Goal: Task Accomplishment & Management: Manage account settings

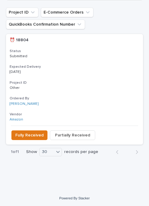
scroll to position [202, 0]
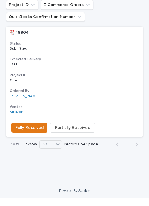
type input "18804"
click at [28, 132] on span "Fully Received" at bounding box center [29, 135] width 28 height 6
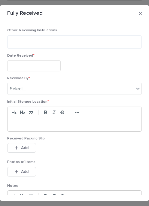
click at [44, 58] on div "Date Received *" at bounding box center [74, 64] width 135 height 23
click at [41, 63] on input "text" at bounding box center [33, 65] width 53 height 11
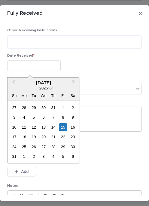
click at [53, 125] on div "14" at bounding box center [53, 127] width 8 height 8
type input "**********"
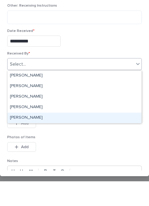
click at [70, 137] on div "[PERSON_NAME]" at bounding box center [75, 142] width 134 height 11
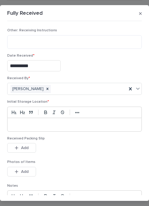
click at [65, 121] on p at bounding box center [74, 124] width 125 height 6
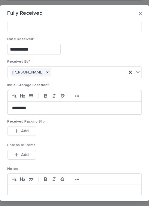
scroll to position [18, 0]
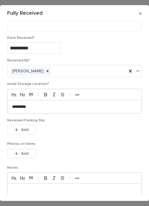
click at [29, 125] on button "Add" at bounding box center [21, 130] width 29 height 10
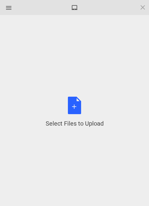
click at [79, 106] on div "Select Files to Upload or Drag and Drop, Copy and Paste Files" at bounding box center [75, 111] width 58 height 31
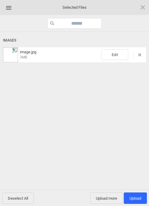
click at [109, 196] on span "Upload more" at bounding box center [106, 197] width 33 height 11
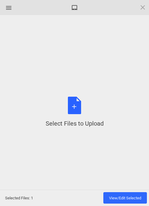
click at [76, 106] on div "Select Files to Upload or Drag and Drop, Copy and Paste Files" at bounding box center [75, 111] width 58 height 31
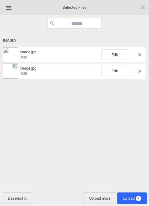
click at [134, 197] on span "Upload 2" at bounding box center [132, 198] width 18 height 5
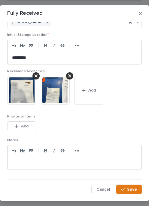
scroll to position [66, 0]
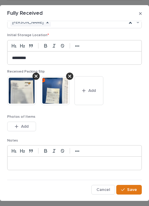
click at [132, 187] on span "Save" at bounding box center [132, 189] width 10 height 4
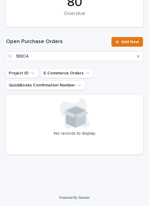
scroll to position [141, 0]
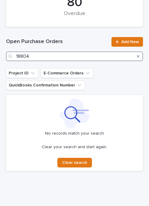
click at [62, 54] on input "18804" at bounding box center [74, 56] width 137 height 10
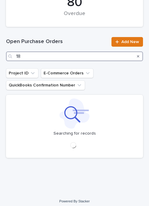
type input "1"
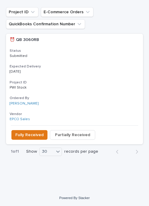
scroll to position [202, 0]
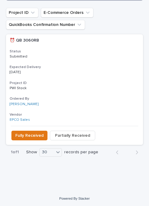
type input "3060"
click at [35, 131] on button "Fully Received" at bounding box center [29, 135] width 36 height 10
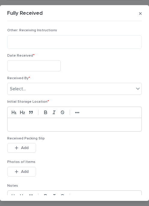
click at [36, 62] on input "text" at bounding box center [33, 65] width 53 height 11
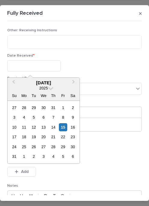
click at [54, 125] on div "14" at bounding box center [53, 127] width 8 height 8
type input "**********"
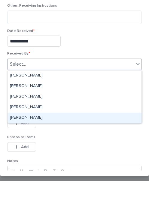
click at [50, 137] on div "[PERSON_NAME]" at bounding box center [75, 142] width 134 height 11
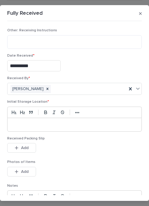
click at [43, 123] on p at bounding box center [74, 124] width 125 height 6
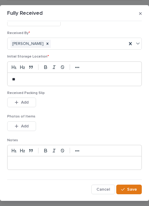
scroll to position [45, 0]
click at [30, 101] on button "Add" at bounding box center [21, 103] width 29 height 10
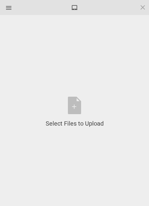
click at [75, 95] on div "Select Files to Upload or Drag and Drop, Copy and Paste Files" at bounding box center [74, 112] width 131 height 176
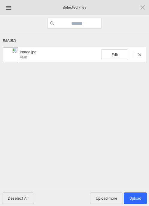
click at [110, 193] on span "Upload more" at bounding box center [106, 197] width 33 height 11
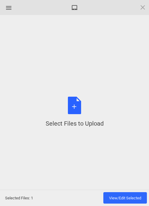
click at [77, 105] on div "Select Files to Upload or Drag and Drop, Copy and Paste Files" at bounding box center [75, 111] width 58 height 31
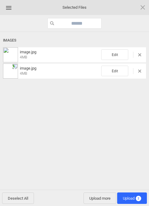
click at [135, 196] on span "Upload 2" at bounding box center [132, 198] width 18 height 5
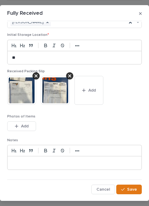
scroll to position [66, 0]
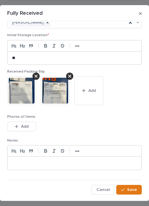
click at [134, 188] on span "Save" at bounding box center [132, 189] width 10 height 4
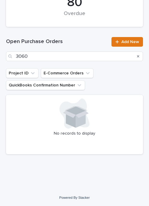
scroll to position [141, 0]
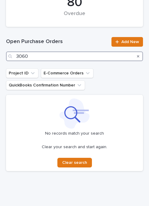
click at [65, 54] on input "3060" at bounding box center [74, 56] width 137 height 10
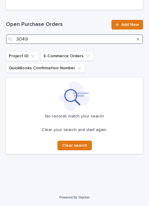
scroll to position [158, 0]
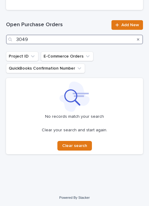
click at [57, 36] on input "3049" at bounding box center [74, 40] width 137 height 10
click at [52, 35] on input "3049" at bounding box center [74, 40] width 137 height 10
click at [47, 38] on input "3049" at bounding box center [74, 40] width 137 height 10
type input "3"
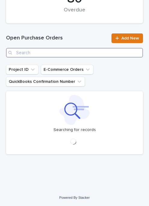
scroll to position [141, 0]
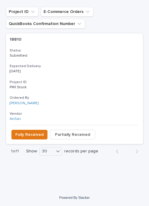
scroll to position [202, 0]
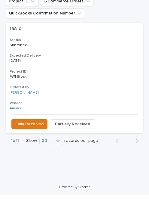
type input "18810"
click at [35, 132] on span "Fully Received" at bounding box center [29, 135] width 28 height 6
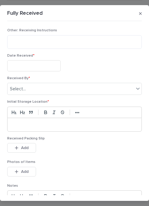
click at [35, 65] on input "text" at bounding box center [33, 65] width 53 height 11
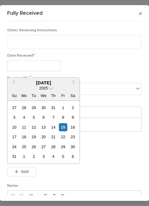
click at [54, 124] on div "14" at bounding box center [53, 127] width 8 height 8
type input "**********"
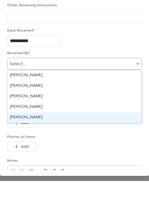
click at [41, 137] on div "[PERSON_NAME]" at bounding box center [75, 142] width 134 height 11
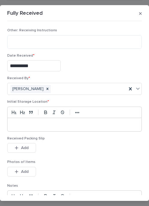
click at [33, 120] on div at bounding box center [75, 124] width 134 height 13
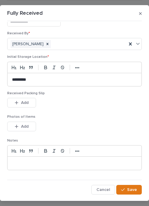
scroll to position [45, 0]
click at [32, 101] on button "Add" at bounding box center [21, 103] width 29 height 10
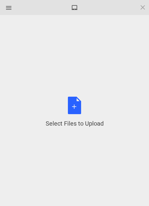
click at [74, 104] on div "Select Files to Upload or Drag and Drop, Copy and Paste Files" at bounding box center [75, 111] width 58 height 31
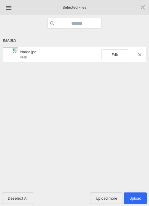
click at [107, 194] on span "Upload more" at bounding box center [106, 197] width 33 height 11
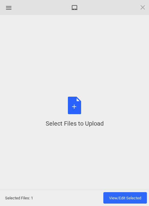
click at [78, 105] on div "Select Files to Upload or Drag and Drop, Copy and Paste Files" at bounding box center [75, 111] width 58 height 31
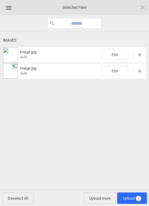
click at [132, 194] on span "Upload 2" at bounding box center [132, 197] width 30 height 11
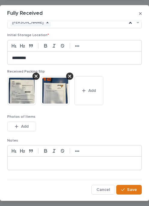
scroll to position [66, 0]
click at [134, 187] on span "Save" at bounding box center [132, 189] width 10 height 4
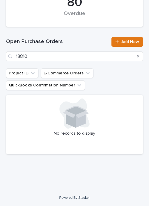
scroll to position [141, 0]
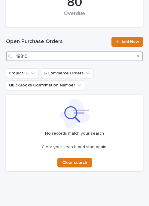
click at [64, 56] on input "18810" at bounding box center [74, 56] width 137 height 10
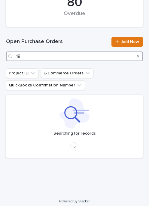
type input "1"
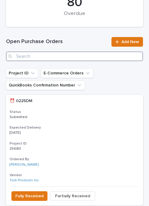
type input "2"
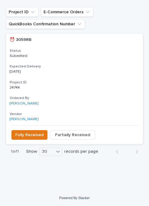
scroll to position [202, 0]
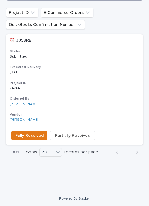
type input "3059"
click at [27, 130] on button "Fully Received" at bounding box center [29, 135] width 36 height 10
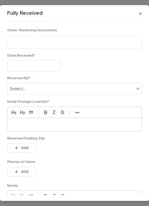
click at [35, 63] on input "text" at bounding box center [33, 65] width 53 height 11
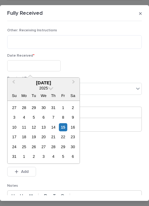
click at [55, 125] on div "14" at bounding box center [53, 127] width 8 height 8
type input "**********"
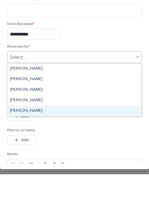
click at [51, 137] on div "[PERSON_NAME]" at bounding box center [75, 142] width 134 height 11
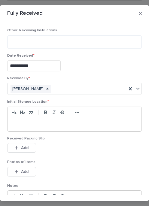
click at [44, 121] on div at bounding box center [75, 124] width 134 height 13
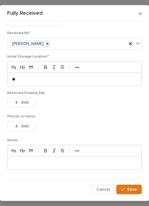
scroll to position [45, 0]
click at [31, 100] on button "Add" at bounding box center [21, 103] width 29 height 10
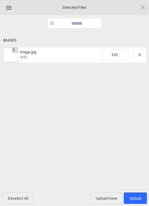
click at [106, 194] on span "Upload more" at bounding box center [106, 197] width 33 height 11
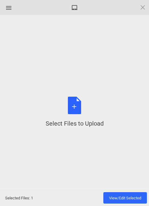
click at [78, 114] on div "Select Files to Upload or Drag and Drop, Copy and Paste Files" at bounding box center [75, 111] width 58 height 31
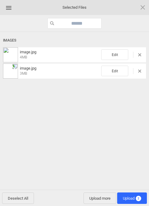
click at [134, 195] on span "Upload 2" at bounding box center [132, 197] width 30 height 11
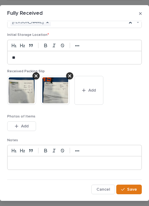
scroll to position [66, 0]
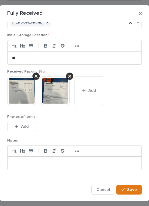
click at [130, 186] on button "Save" at bounding box center [129, 190] width 26 height 10
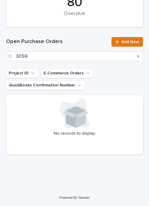
scroll to position [141, 0]
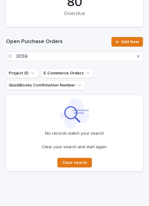
click at [81, 153] on div "Clear your search and start again. Clear search" at bounding box center [75, 155] width 130 height 23
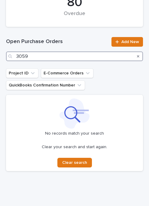
click at [64, 52] on input "3059" at bounding box center [74, 56] width 137 height 10
click at [48, 53] on input "3059" at bounding box center [74, 56] width 137 height 10
click at [45, 52] on input "3059" at bounding box center [74, 56] width 137 height 10
click at [42, 55] on input "3059" at bounding box center [74, 56] width 137 height 10
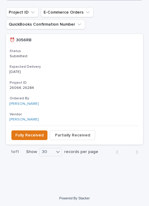
scroll to position [202, 0]
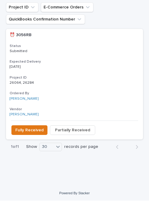
type input "3056"
click at [30, 132] on span "Fully Received" at bounding box center [29, 135] width 28 height 6
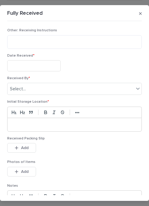
click at [43, 64] on input "text" at bounding box center [33, 65] width 53 height 11
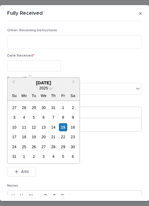
click at [53, 125] on div "14" at bounding box center [53, 127] width 8 height 8
type input "**********"
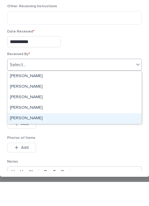
click at [44, 137] on div "[PERSON_NAME]" at bounding box center [75, 142] width 134 height 11
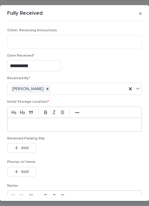
click at [39, 120] on div at bounding box center [75, 124] width 134 height 13
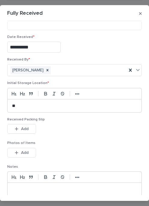
scroll to position [24, 0]
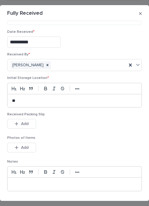
click at [23, 121] on span "Add" at bounding box center [25, 123] width 8 height 4
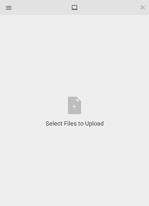
click at [77, 102] on div "Select Files to Upload or Drag and Drop, Copy and Paste Files" at bounding box center [75, 111] width 58 height 31
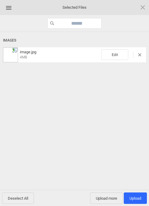
click at [109, 194] on span "Upload more" at bounding box center [106, 197] width 33 height 11
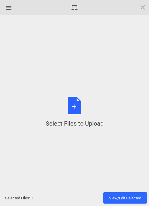
click at [74, 106] on div "Select Files to Upload or Drag and Drop, Copy and Paste Files" at bounding box center [75, 111] width 58 height 31
click at [79, 107] on div "Select Files to Upload or Drag and Drop, Copy and Paste Files" at bounding box center [75, 111] width 58 height 31
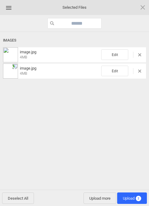
click at [136, 194] on span "Upload 2" at bounding box center [132, 197] width 30 height 11
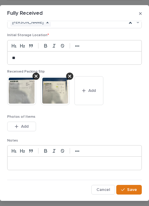
scroll to position [66, 0]
click at [133, 187] on span "Save" at bounding box center [132, 189] width 10 height 4
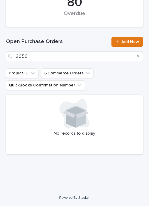
scroll to position [141, 0]
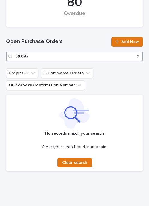
click at [72, 53] on input "3056" at bounding box center [74, 56] width 137 height 10
click at [49, 55] on input "3056" at bounding box center [74, 56] width 137 height 10
type input "3"
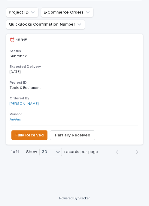
scroll to position [202, 0]
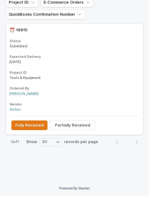
type input "18815"
click at [26, 132] on span "Fully Received" at bounding box center [29, 135] width 28 height 6
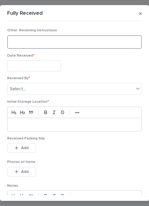
click at [62, 37] on textarea at bounding box center [74, 42] width 135 height 14
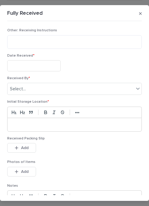
click at [42, 63] on input "text" at bounding box center [33, 65] width 53 height 11
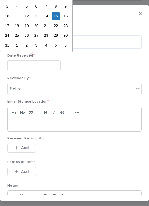
click at [48, 14] on div "14" at bounding box center [46, 16] width 8 height 8
type input "**********"
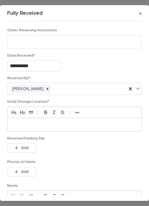
click at [40, 120] on div at bounding box center [75, 124] width 134 height 13
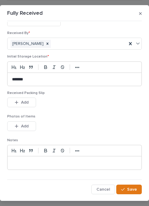
scroll to position [45, 0]
click at [30, 99] on button "Add" at bounding box center [21, 103] width 29 height 10
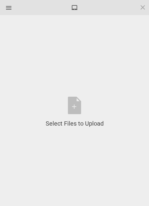
click at [77, 105] on div "Select Files to Upload or Drag and Drop, Copy and Paste Files" at bounding box center [75, 111] width 58 height 31
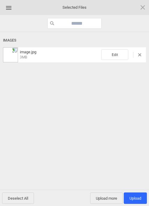
click at [113, 196] on span "Upload more" at bounding box center [106, 197] width 33 height 11
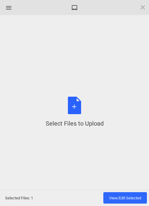
click at [78, 105] on div "Select Files to Upload or Drag and Drop, Copy and Paste Files" at bounding box center [75, 111] width 58 height 31
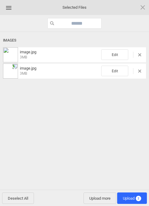
click at [133, 196] on span "Upload 2" at bounding box center [132, 198] width 18 height 5
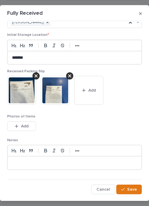
scroll to position [66, 0]
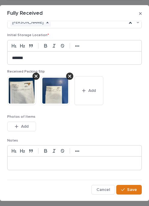
click at [130, 187] on span "Save" at bounding box center [132, 189] width 10 height 4
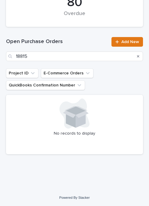
scroll to position [141, 0]
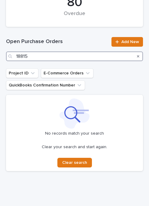
click at [61, 54] on input "18815" at bounding box center [74, 56] width 137 height 10
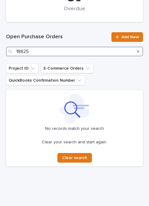
scroll to position [146, 0]
click at [46, 51] on input "18825" at bounding box center [74, 52] width 137 height 10
type input "1"
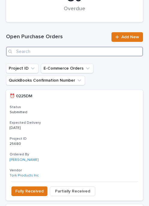
scroll to position [141, 0]
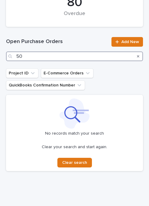
type input "5"
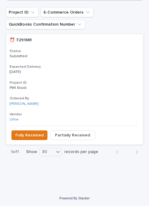
scroll to position [202, 0]
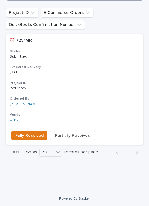
type input "7291"
click at [40, 130] on button "Fully Received" at bounding box center [29, 135] width 36 height 10
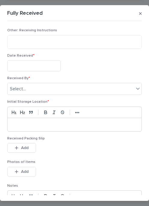
click at [32, 63] on input "text" at bounding box center [33, 65] width 53 height 11
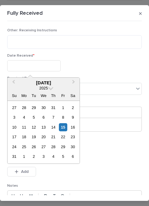
click at [64, 114] on div "8" at bounding box center [63, 117] width 8 height 8
type input "**********"
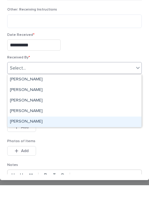
click at [49, 137] on div "[PERSON_NAME]" at bounding box center [75, 142] width 134 height 11
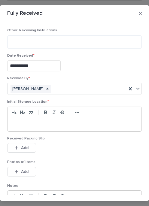
click at [38, 119] on div at bounding box center [75, 124] width 134 height 13
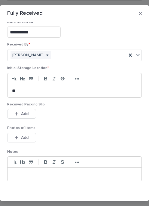
scroll to position [34, 0]
click at [29, 112] on button "Add" at bounding box center [21, 113] width 29 height 10
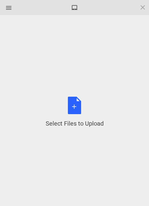
click at [78, 105] on div "Select Files to Upload or Drag and Drop, Copy and Paste Files" at bounding box center [75, 111] width 58 height 31
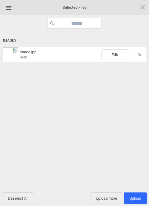
click at [139, 196] on span "Upload 1" at bounding box center [136, 198] width 12 height 5
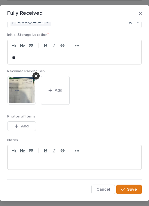
scroll to position [66, 0]
click at [133, 187] on span "Save" at bounding box center [132, 189] width 10 height 4
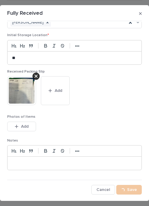
scroll to position [141, 0]
